Goal: Information Seeking & Learning: Learn about a topic

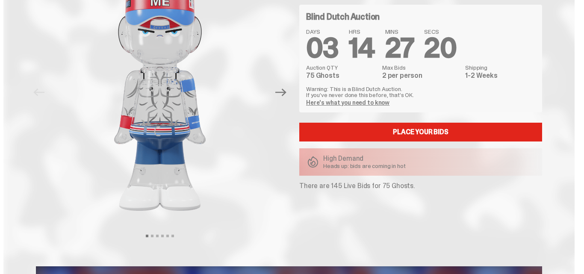
scroll to position [94, 0]
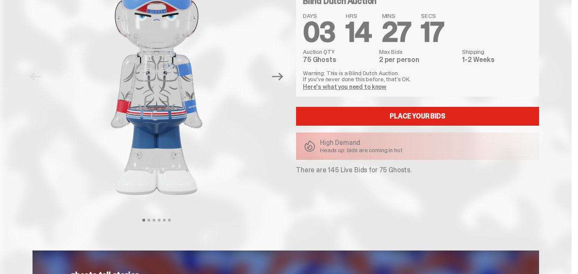
click at [337, 87] on link "Here's what you need to know" at bounding box center [344, 87] width 83 height 8
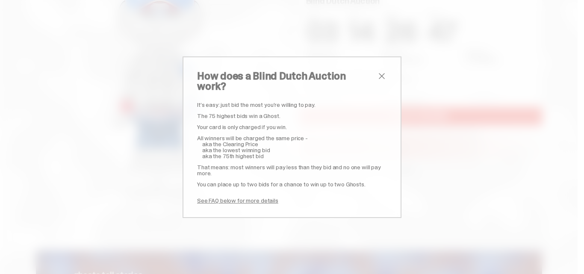
click at [227, 197] on link "See FAQ below for more details" at bounding box center [237, 201] width 81 height 8
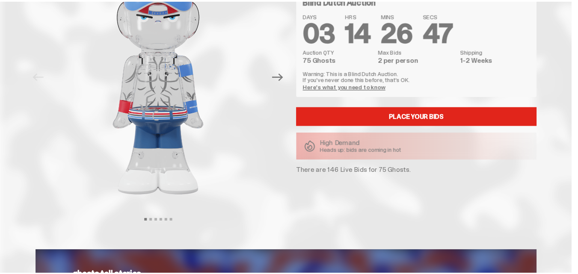
scroll to position [1576, 0]
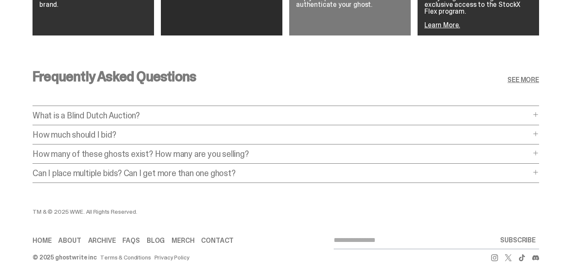
click at [142, 111] on p "What is a Blind Dutch Auction?" at bounding box center [282, 115] width 498 height 9
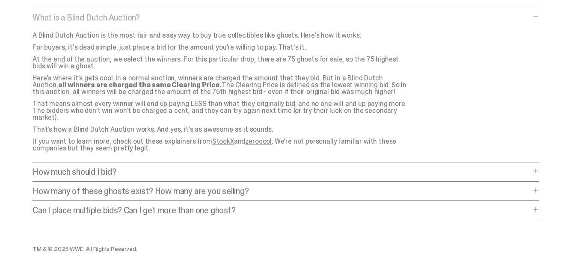
scroll to position [1704, 0]
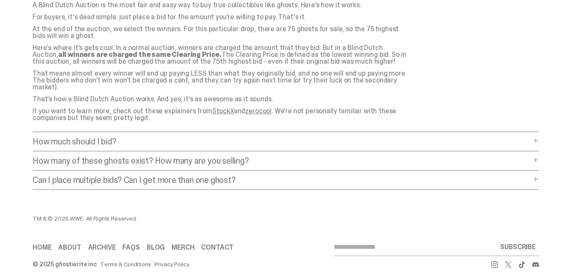
click at [91, 137] on p "How much should I bid?" at bounding box center [282, 141] width 498 height 9
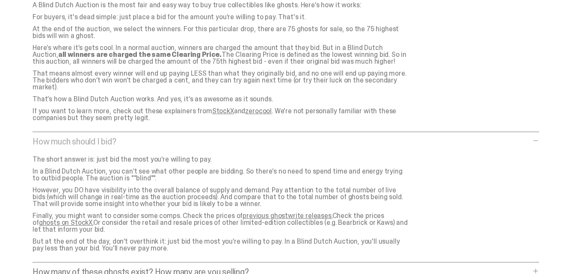
click at [270, 211] on link "previous ghostwrite releases." at bounding box center [287, 215] width 89 height 9
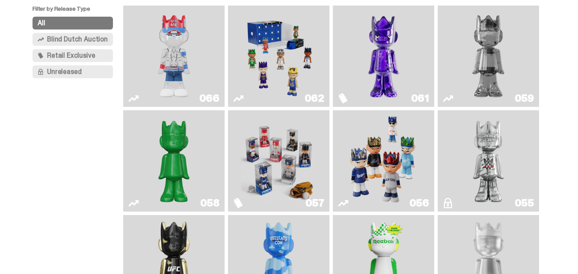
scroll to position [101, 0]
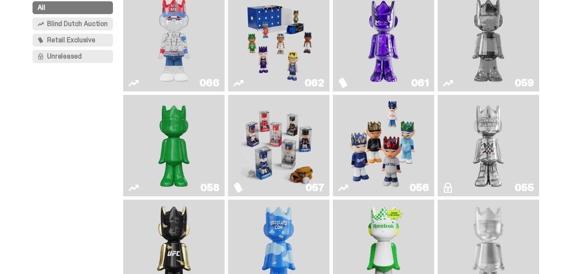
click at [502, 139] on img "I Was There SummerSlam" at bounding box center [488, 145] width 76 height 95
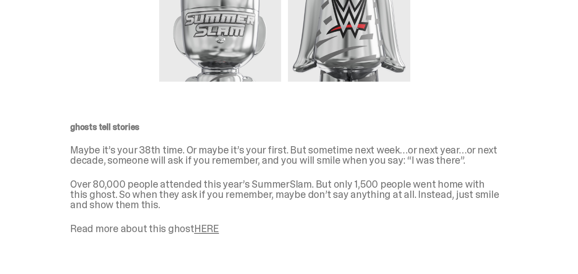
scroll to position [735, 0]
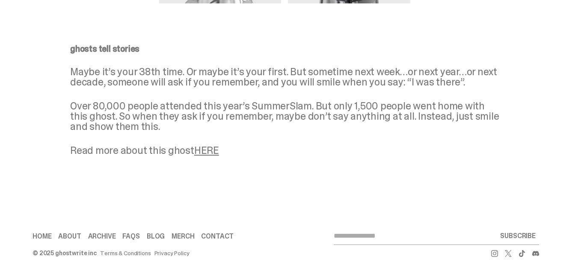
click at [210, 150] on link "HERE" at bounding box center [206, 150] width 25 height 13
